Goal: Communication & Community: Answer question/provide support

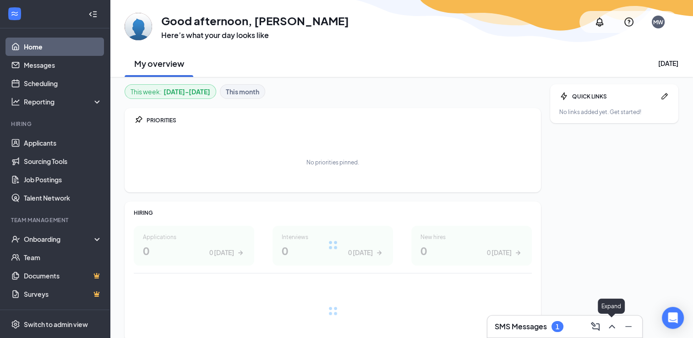
click at [610, 328] on icon "ChevronUp" at bounding box center [612, 327] width 6 height 4
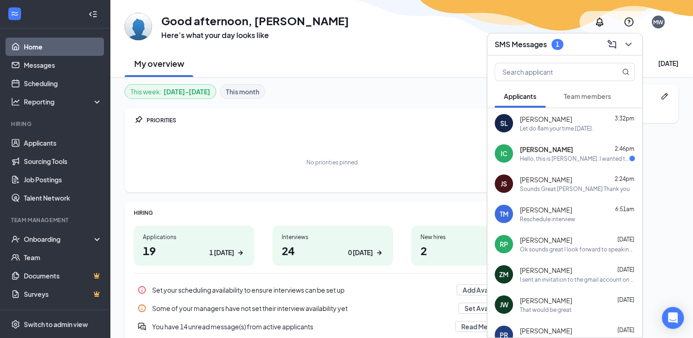
click at [542, 160] on div "Hello, this is [PERSON_NAME]. I wanted to follow up on the application I submit…" at bounding box center [574, 159] width 109 height 8
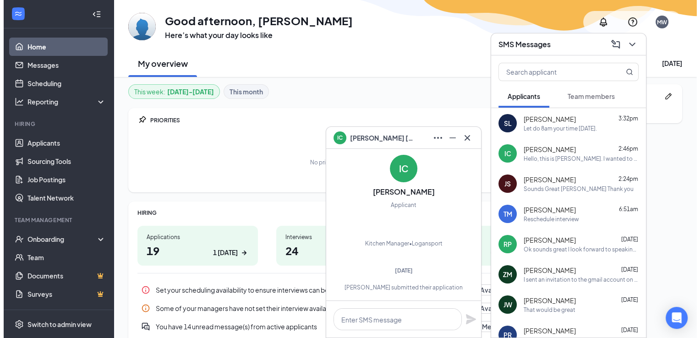
scroll to position [-115, 0]
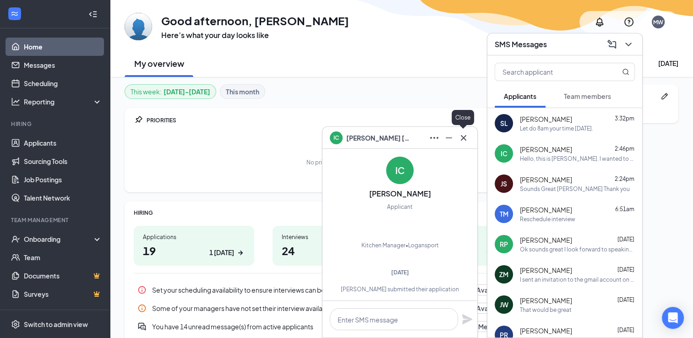
click at [467, 141] on icon "Cross" at bounding box center [463, 137] width 11 height 11
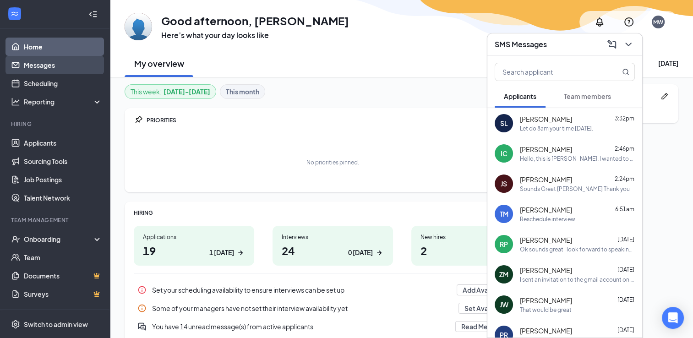
click at [52, 71] on link "Messages" at bounding box center [63, 65] width 78 height 18
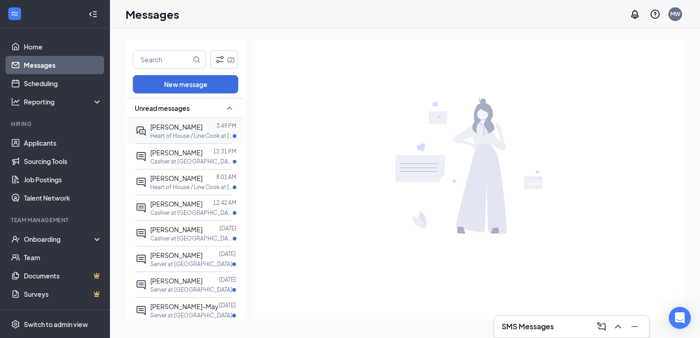
click at [181, 134] on p "Heart of House / Line Cook at [GEOGRAPHIC_DATA]" at bounding box center [191, 136] width 82 height 8
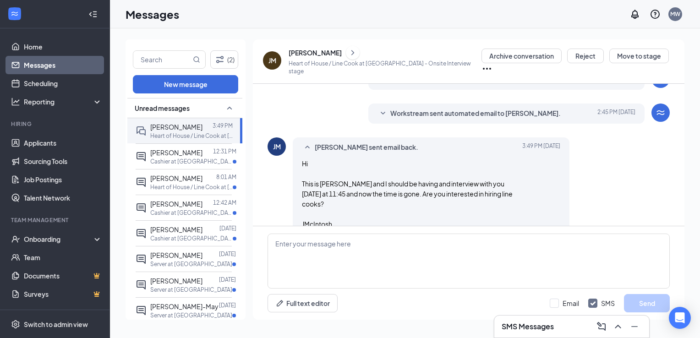
scroll to position [308, 0]
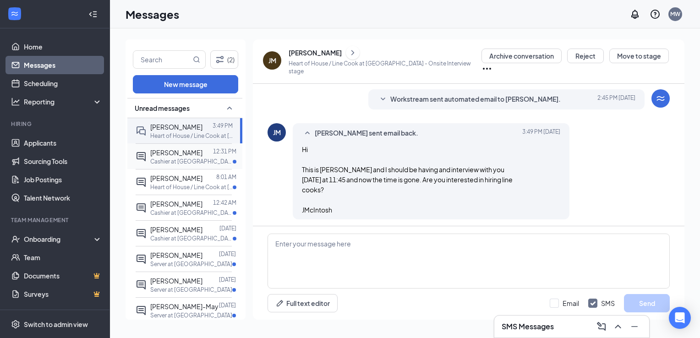
click at [167, 159] on p "Cashier at [GEOGRAPHIC_DATA]" at bounding box center [191, 162] width 82 height 8
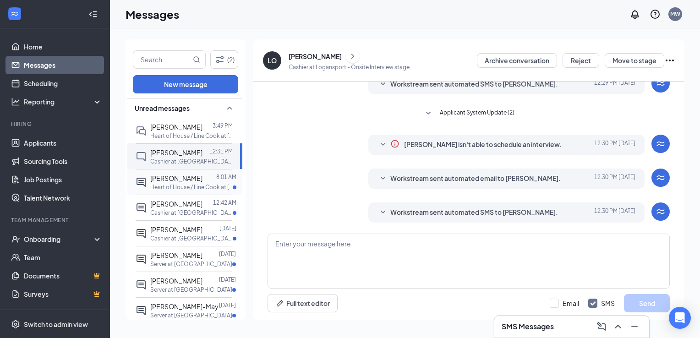
scroll to position [154, 0]
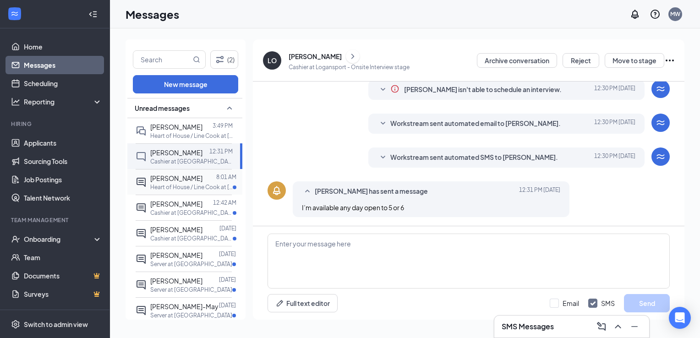
click at [176, 183] on p "Heart of House / Line Cook at [GEOGRAPHIC_DATA]" at bounding box center [191, 187] width 82 height 8
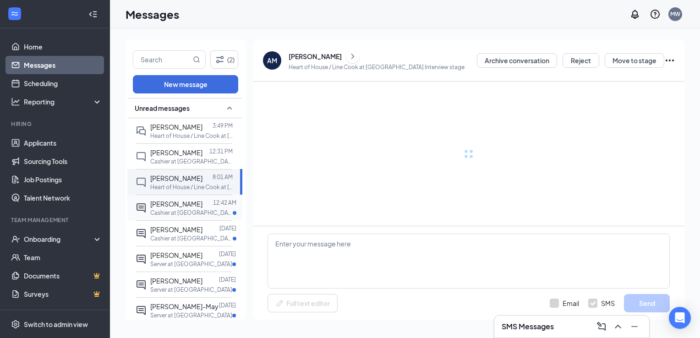
click at [178, 201] on span "[PERSON_NAME]" at bounding box center [176, 204] width 52 height 8
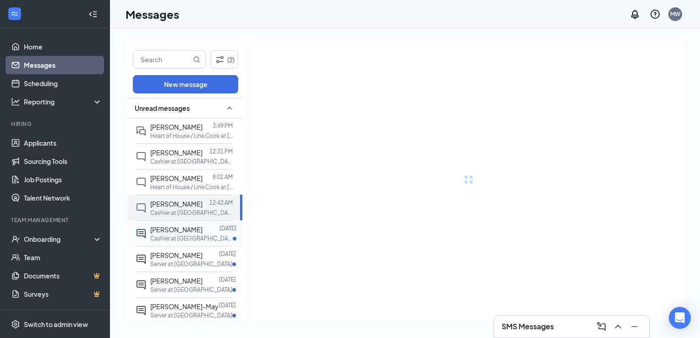
drag, startPoint x: 177, startPoint y: 221, endPoint x: 175, endPoint y: 235, distance: 13.9
click at [177, 222] on div "[PERSON_NAME] [DATE] Cashier at [GEOGRAPHIC_DATA]" at bounding box center [184, 233] width 96 height 26
drag, startPoint x: 173, startPoint y: 249, endPoint x: 170, endPoint y: 274, distance: 24.4
click at [173, 250] on div "[PERSON_NAME]" at bounding box center [176, 255] width 52 height 10
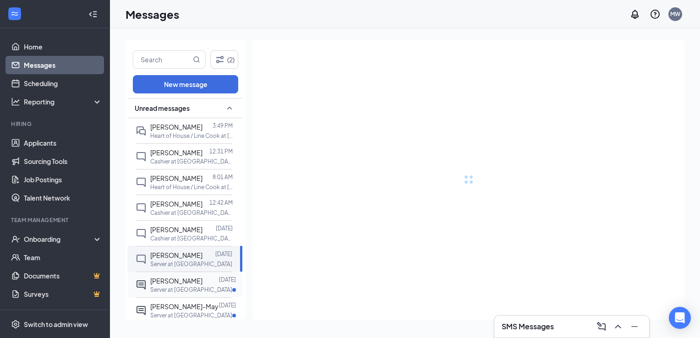
click at [169, 279] on span "[PERSON_NAME]" at bounding box center [176, 281] width 52 height 8
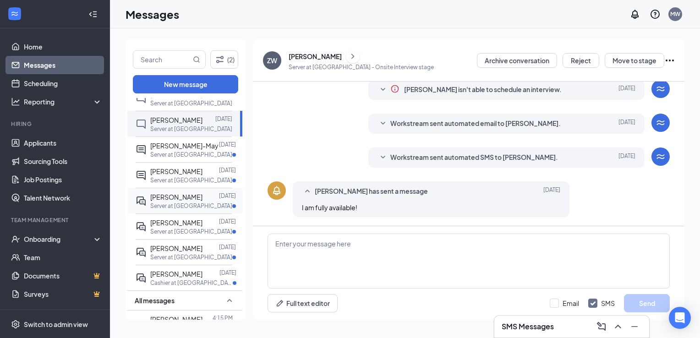
scroll to position [229, 0]
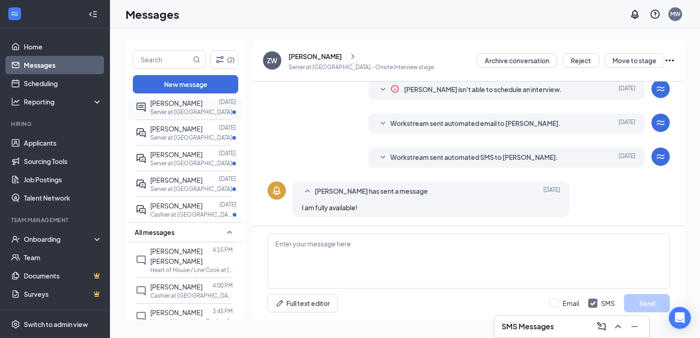
click at [191, 120] on div "[PERSON_NAME] [DATE] Server at [GEOGRAPHIC_DATA]" at bounding box center [184, 107] width 96 height 26
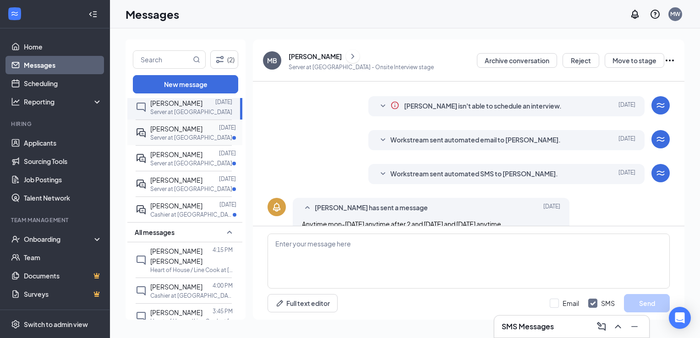
scroll to position [127, 0]
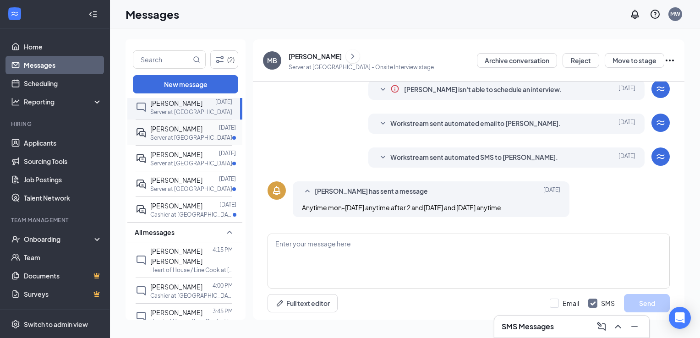
click at [181, 142] on p "Server at [GEOGRAPHIC_DATA]" at bounding box center [191, 138] width 82 height 8
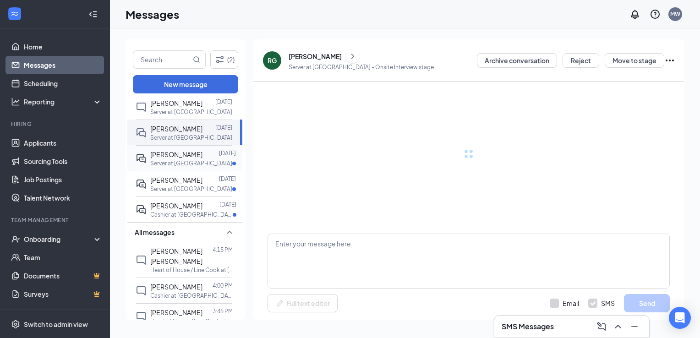
click at [178, 159] on span "[PERSON_NAME]" at bounding box center [176, 154] width 52 height 8
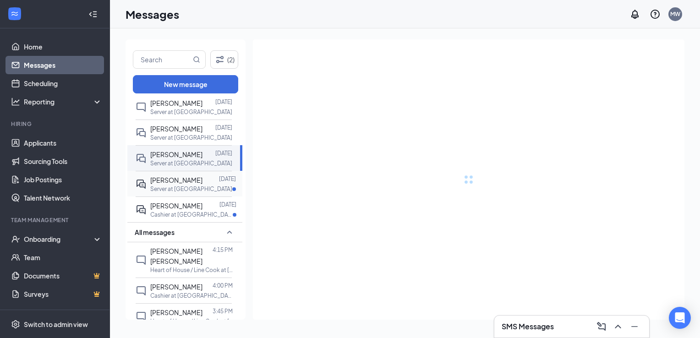
click at [174, 197] on div "[PERSON_NAME] [DATE] Server at Avon" at bounding box center [184, 184] width 96 height 26
click at [172, 210] on span "[PERSON_NAME]" at bounding box center [176, 206] width 52 height 8
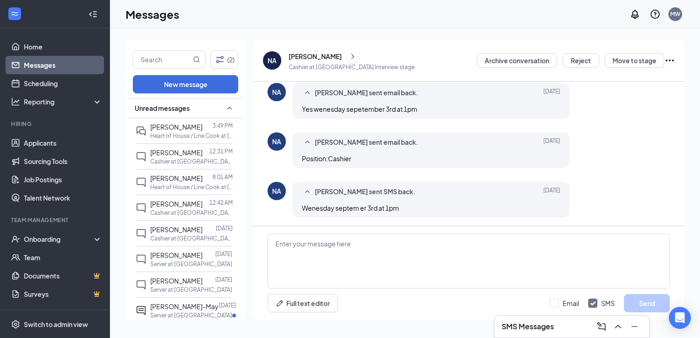
scroll to position [310, 0]
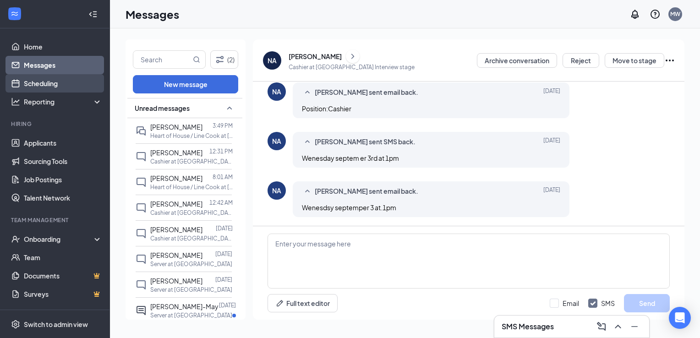
click at [56, 81] on link "Scheduling" at bounding box center [63, 83] width 78 height 18
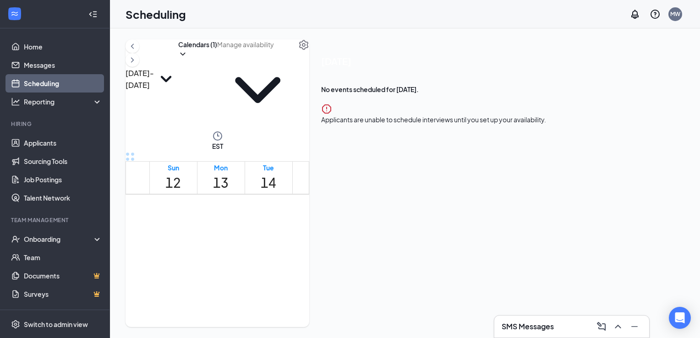
scroll to position [359, 0]
click at [619, 333] on button at bounding box center [618, 326] width 15 height 15
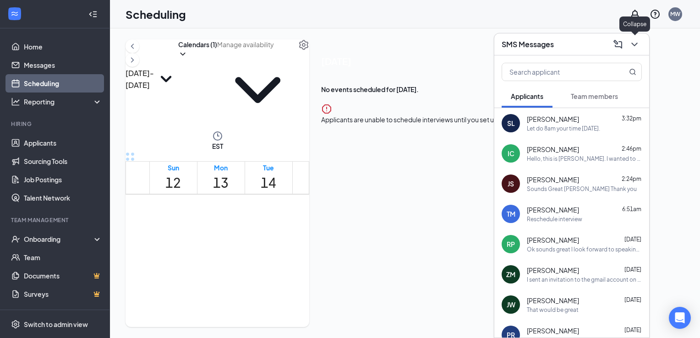
click at [637, 47] on icon "ChevronDown" at bounding box center [634, 44] width 11 height 11
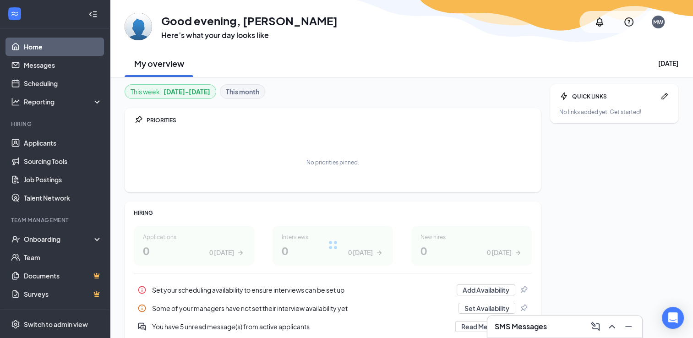
click at [534, 330] on h3 "SMS Messages" at bounding box center [521, 327] width 52 height 10
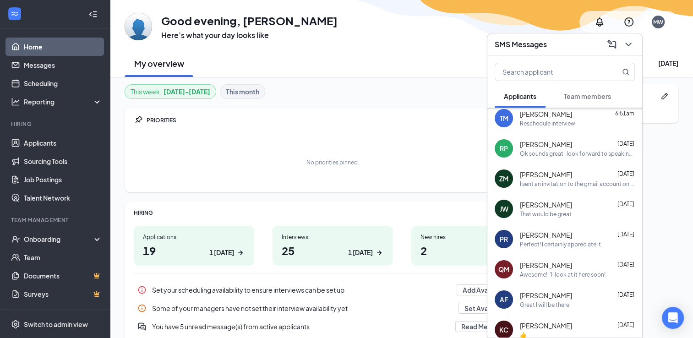
scroll to position [89, 0]
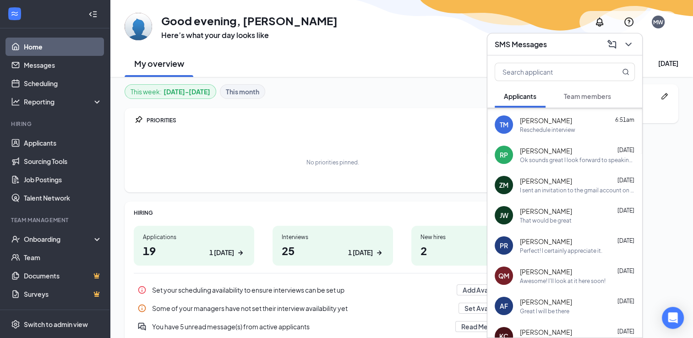
click at [563, 161] on div "Ok sounds great I look forward to speaking with you." at bounding box center [577, 160] width 115 height 8
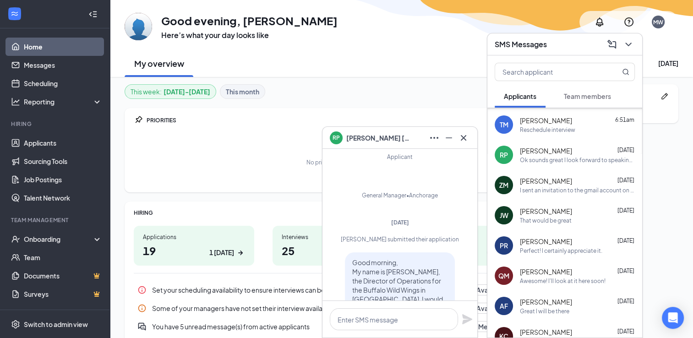
scroll to position [-379, 0]
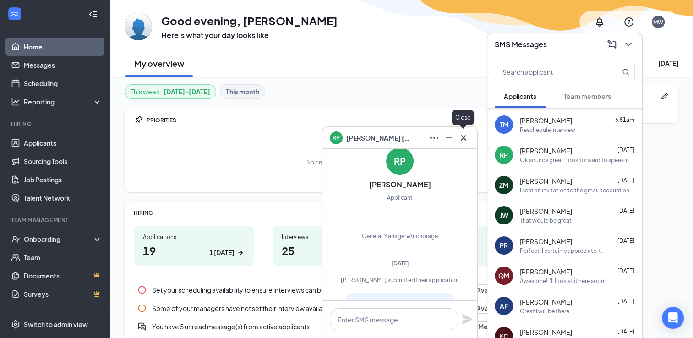
click at [465, 137] on icon "Cross" at bounding box center [463, 137] width 5 height 5
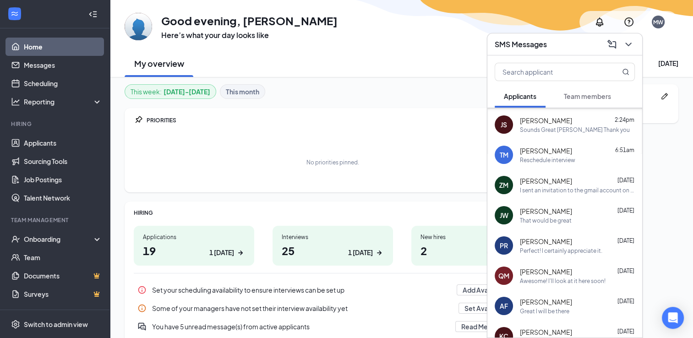
scroll to position [0, 0]
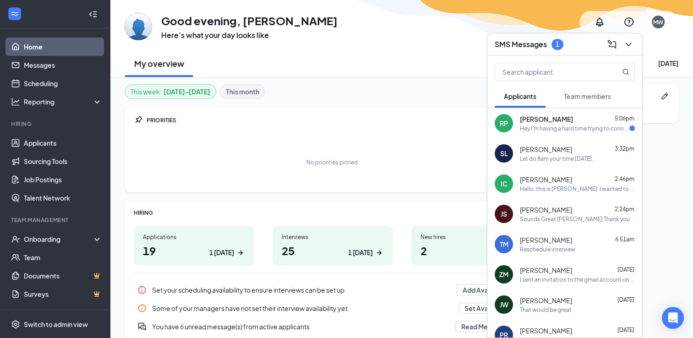
click at [547, 121] on span "[PERSON_NAME]" at bounding box center [546, 119] width 53 height 9
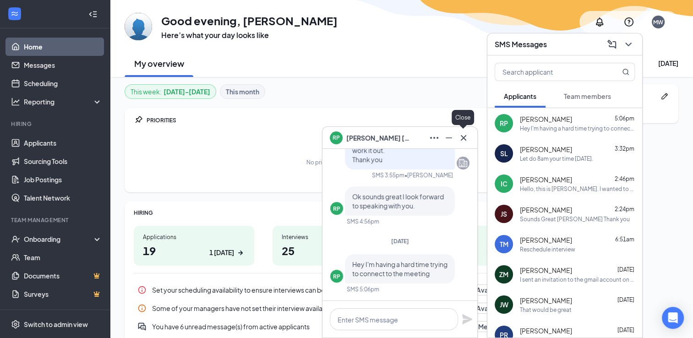
click at [466, 137] on icon "Cross" at bounding box center [463, 137] width 11 height 11
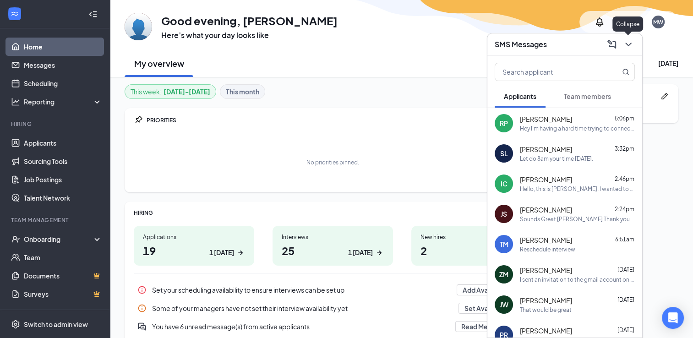
click at [629, 44] on icon "ChevronDown" at bounding box center [628, 44] width 11 height 11
